Goal: Task Accomplishment & Management: Manage account settings

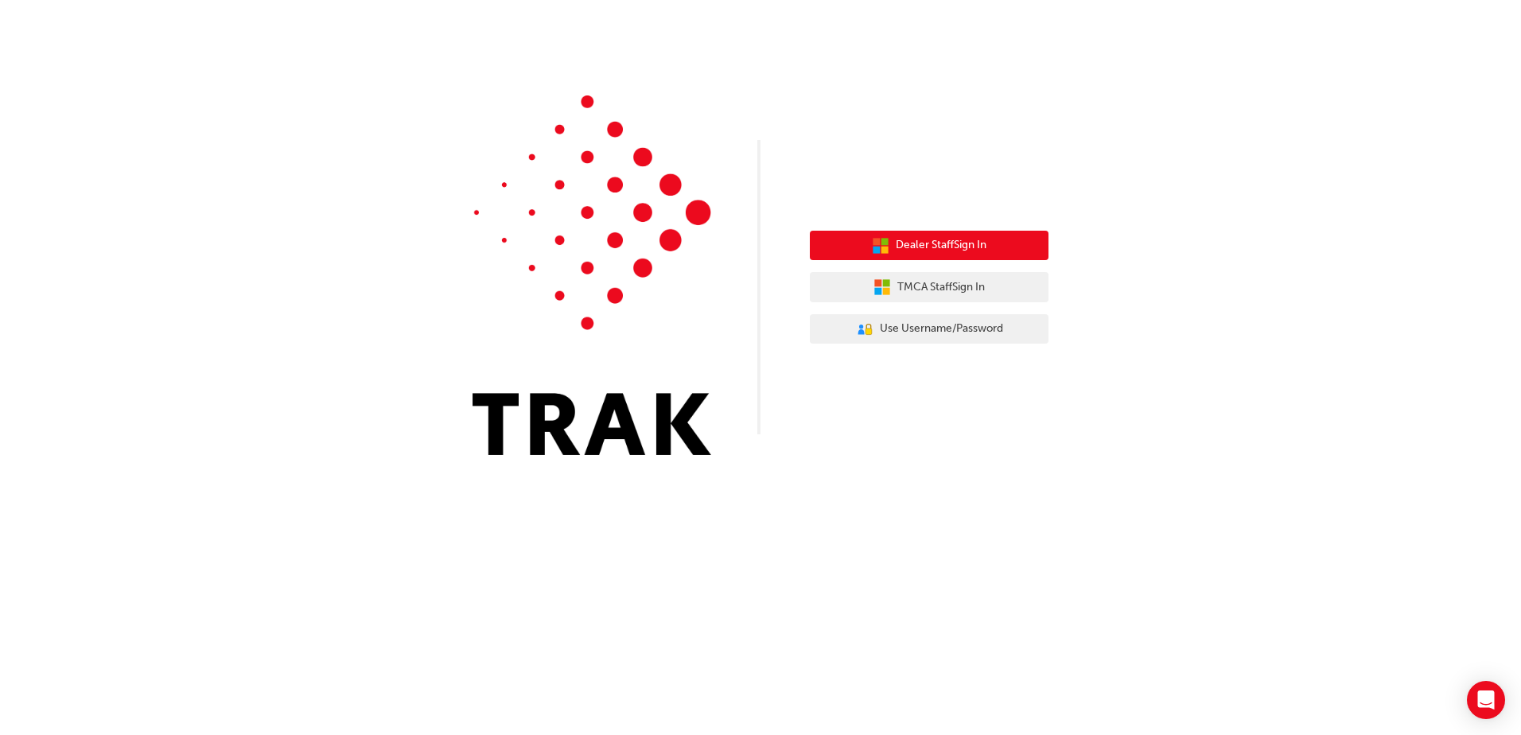
click at [920, 243] on span "Dealer Staff Sign In" at bounding box center [941, 245] width 91 height 18
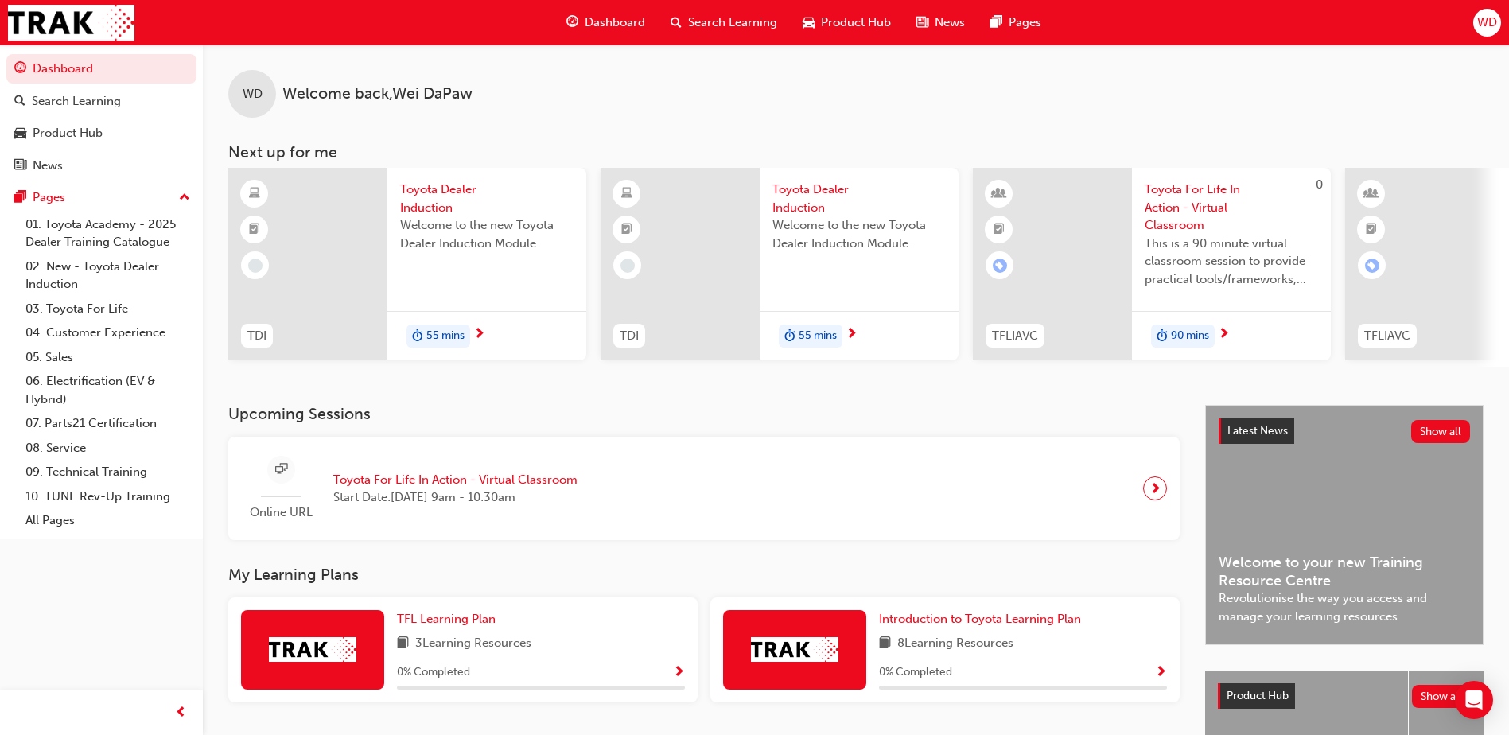
click at [1487, 23] on span "WD" at bounding box center [1487, 23] width 20 height 18
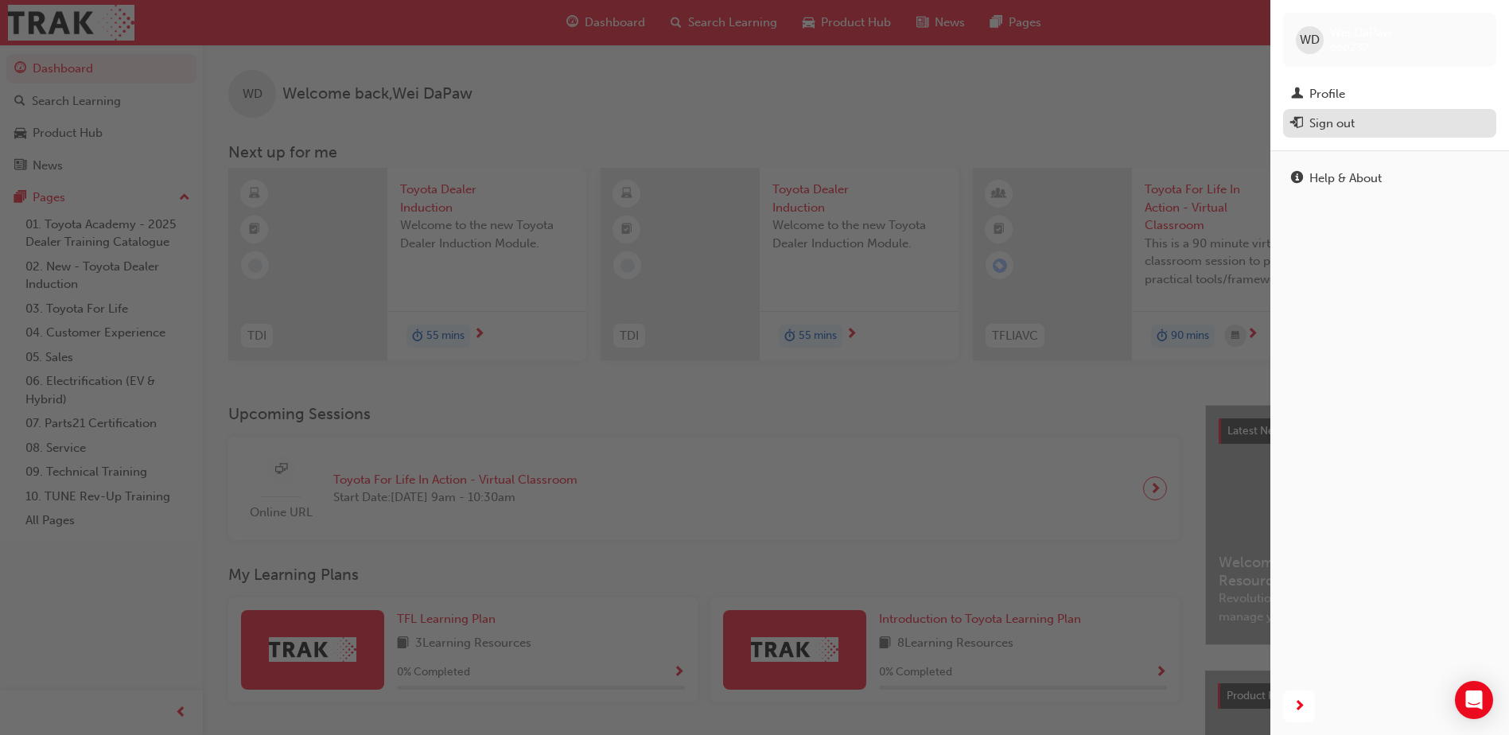
click at [1354, 122] on div "Sign out" at bounding box center [1331, 124] width 45 height 18
